Goal: Find specific page/section: Find specific page/section

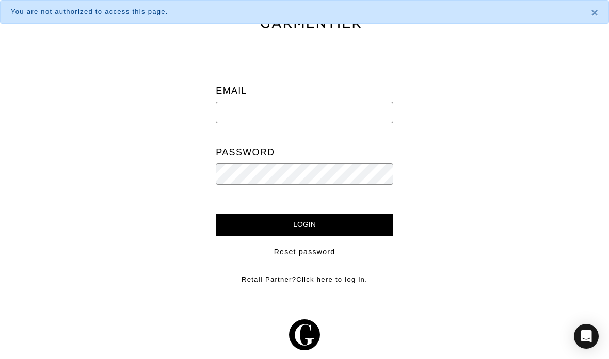
click at [351, 119] on input "email" at bounding box center [304, 113] width 177 height 22
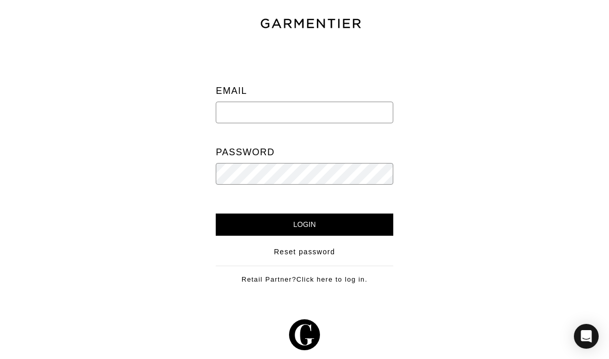
type input "[EMAIL_ADDRESS][DOMAIN_NAME]"
click at [359, 227] on input "Login" at bounding box center [304, 225] width 177 height 22
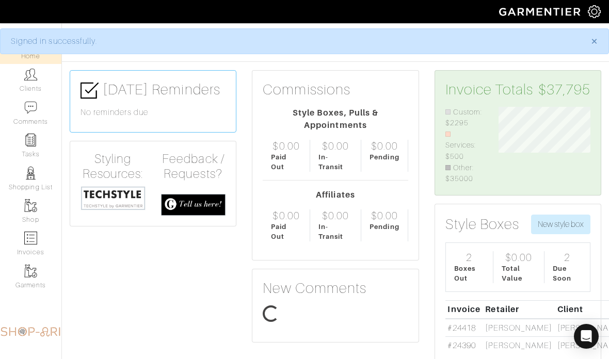
scroll to position [76, 107]
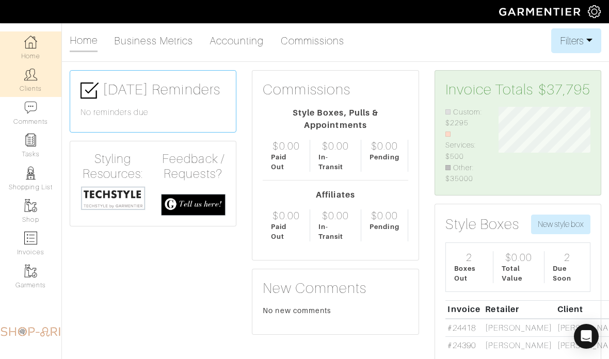
click at [25, 81] on img at bounding box center [30, 74] width 13 height 13
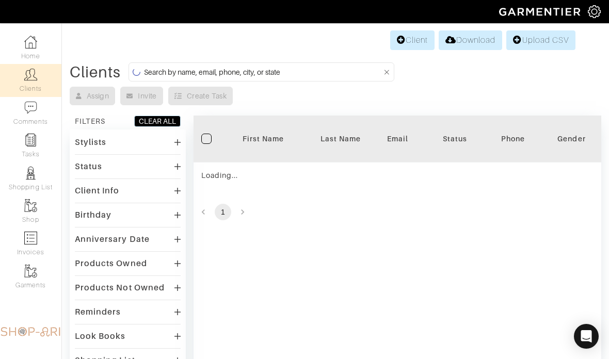
click at [303, 76] on input at bounding box center [263, 72] width 238 height 13
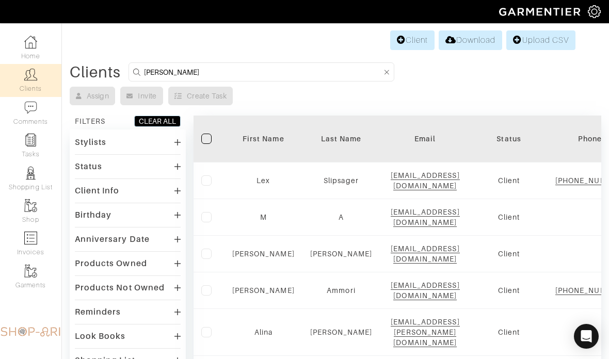
type input "Ernest"
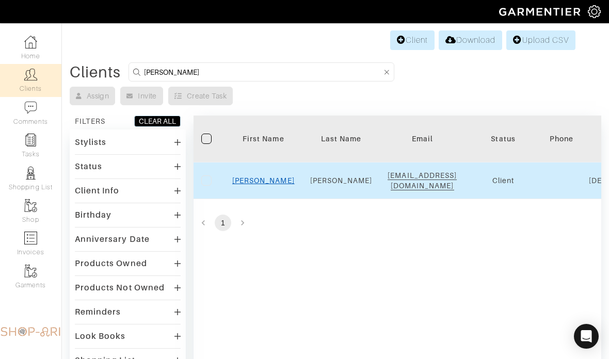
click at [265, 184] on link "Ernest" at bounding box center [263, 181] width 62 height 8
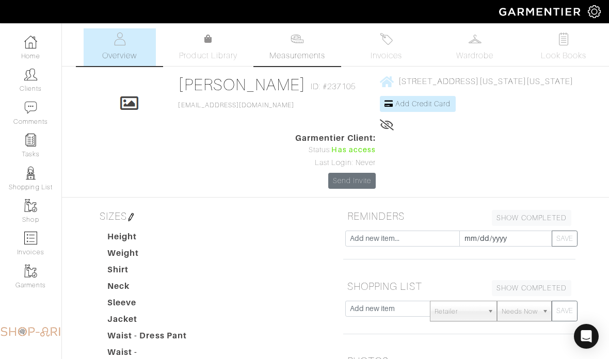
click at [315, 48] on link "Measurements" at bounding box center [297, 47] width 73 height 38
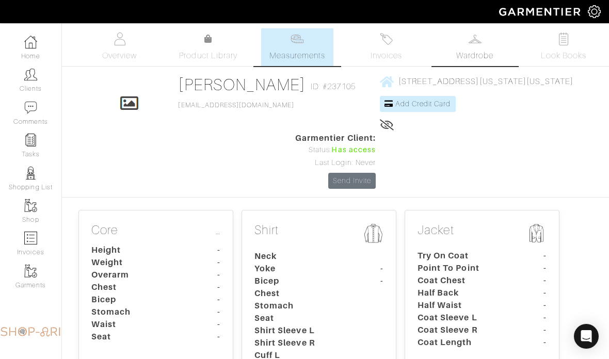
click at [481, 37] on img at bounding box center [475, 39] width 13 height 13
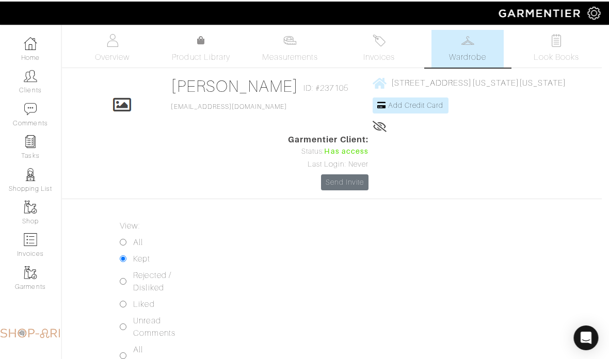
scroll to position [0, 7]
